Goal: Task Accomplishment & Management: Manage account settings

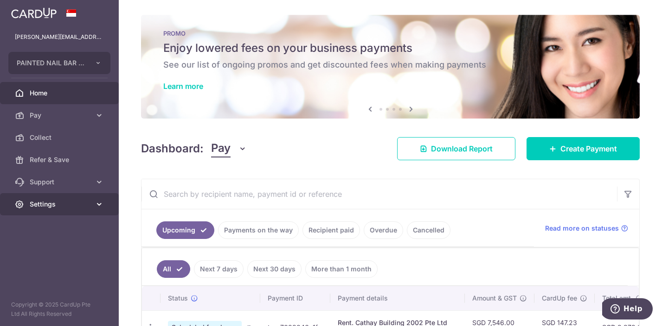
click at [61, 204] on span "Settings" at bounding box center [60, 204] width 61 height 9
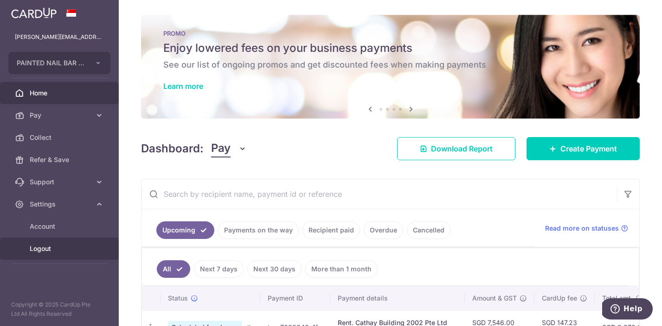
click at [47, 250] on span "Logout" at bounding box center [60, 248] width 61 height 9
